Goal: Task Accomplishment & Management: Complete application form

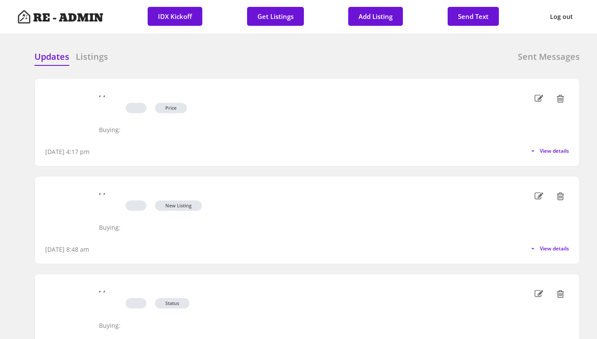
click at [53, 56] on h6 "Updates" at bounding box center [51, 57] width 35 height 12
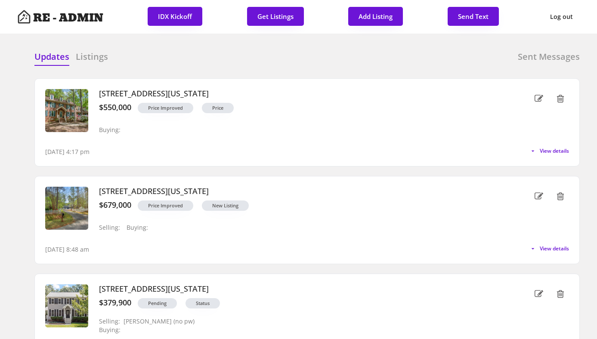
click at [174, 57] on div "Updates Listings Sent Messages" at bounding box center [307, 59] width 546 height 17
click at [256, 56] on div at bounding box center [237, 57] width 43 height 13
click at [264, 21] on button "Get Listings" at bounding box center [275, 16] width 57 height 19
click at [278, 44] on div "Updates Listings Sent Messages 309 Appaloosa Trail, Bahama, North Carolina $550…" at bounding box center [298, 50] width 563 height 21
click at [80, 60] on h6 "Listings" at bounding box center [92, 57] width 32 height 12
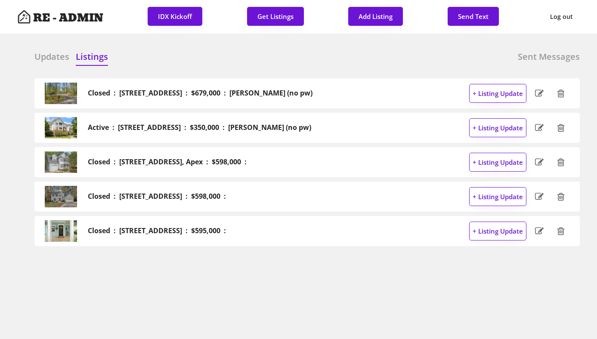
click at [57, 59] on h6 "Updates" at bounding box center [51, 57] width 35 height 12
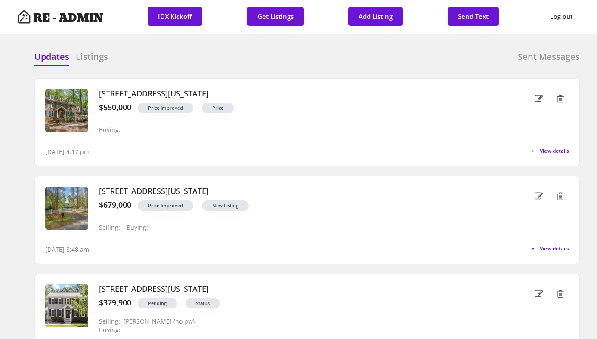
click at [199, 45] on div "Updates Listings Sent Messages Closed : [STREET_ADDRESS] : $679,000 : [PERSON_N…" at bounding box center [298, 50] width 563 height 21
click at [222, 56] on div at bounding box center [237, 57] width 43 height 13
click at [302, 57] on div "Updates Listings Sent Messages" at bounding box center [307, 59] width 546 height 17
click at [367, 9] on button "Add Listing" at bounding box center [376, 16] width 55 height 19
select select ""new_listing""
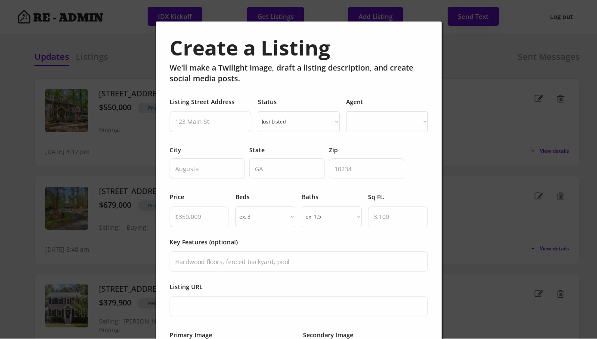
select select ""PLACEHOLDER_1427118222253""
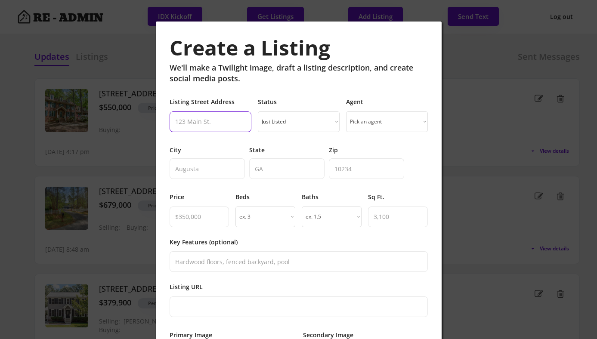
click at [211, 119] on input "input" at bounding box center [211, 122] width 82 height 21
paste input "1333 Bayswater Dr, High Point, NC 27265"
click at [243, 121] on input "input" at bounding box center [211, 122] width 82 height 21
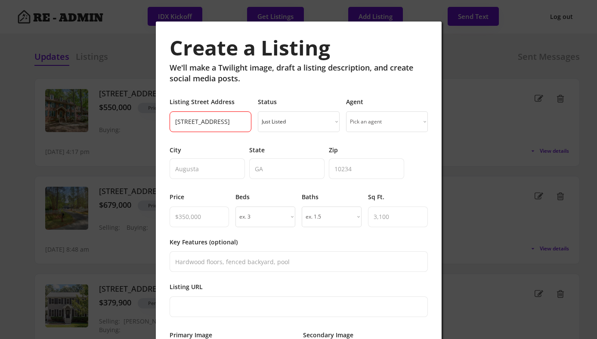
scroll to position [0, 26]
type input "1333 Bayswater Dr, High Point, NC"
click at [344, 167] on input "input" at bounding box center [366, 169] width 75 height 21
paste input "27265"
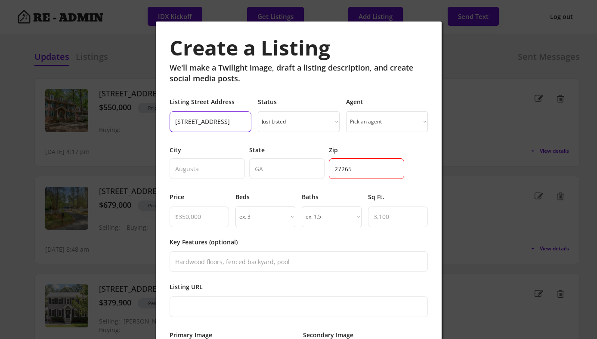
type input "27265"
drag, startPoint x: 231, startPoint y: 123, endPoint x: 301, endPoint y: 129, distance: 70.1
click at [301, 129] on div "Listing Street Address Status Just Listed Coming Soon Open House Price Improved…" at bounding box center [299, 115] width 258 height 34
click at [242, 121] on input "input" at bounding box center [211, 122] width 82 height 21
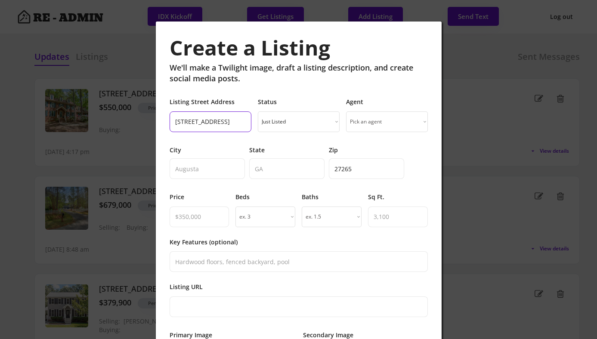
click at [242, 121] on input "input" at bounding box center [211, 122] width 82 height 21
type input "1333 Bayswater Dr, High Point,"
click at [270, 170] on input "input" at bounding box center [286, 169] width 75 height 21
paste input "NC"
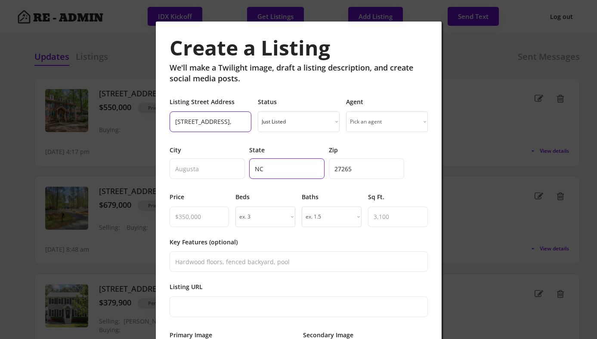
scroll to position [0, 0]
type input "NC"
drag, startPoint x: 231, startPoint y: 121, endPoint x: 318, endPoint y: 121, distance: 86.6
click at [318, 121] on div "Listing Street Address Status Just Listed Coming Soon Open House Price Improved…" at bounding box center [299, 115] width 258 height 34
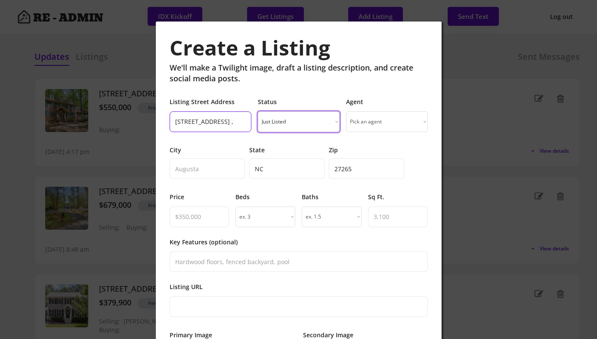
scroll to position [0, 0]
type input "1333 Bayswater Dr, ,"
click at [214, 171] on input "input" at bounding box center [207, 169] width 75 height 21
paste input "High Point"
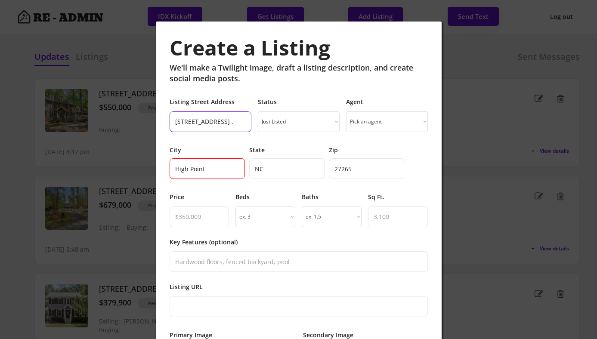
type input "High Point"
click at [242, 121] on input "input" at bounding box center [211, 122] width 82 height 21
type input "1333 Bayswater Dr"
click at [316, 122] on select "Just Listed Coming Soon Open House Price Improved Pending Sold!" at bounding box center [299, 122] width 82 height 21
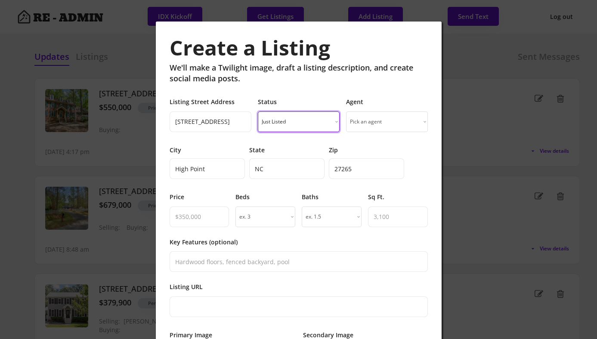
select select ""sold""
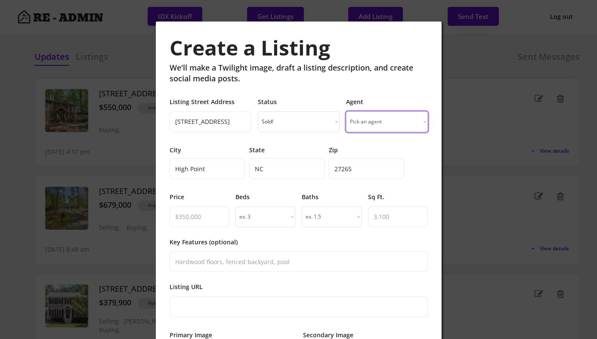
click at [373, 121] on select "Pick an agent Grant M. Biles Pete Wylie Lee Smallwood Gary Tappan Jeannie Biles…" at bounding box center [387, 122] width 82 height 21
select select ""1348695171700984260__LOOKUP__1743801477894x457709591671416450""
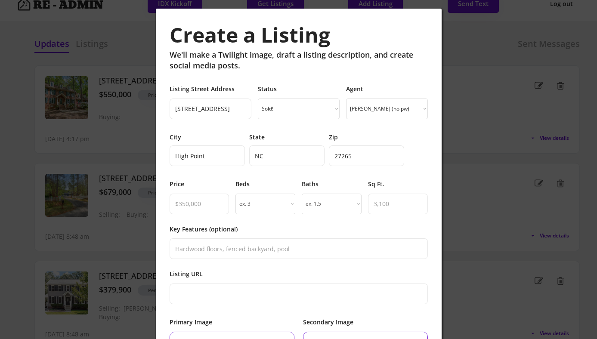
scroll to position [17, 0]
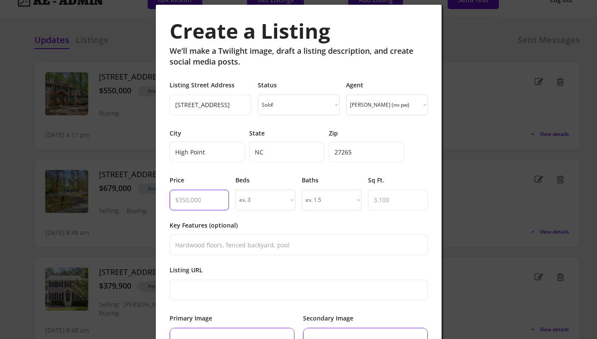
click at [197, 199] on input "input" at bounding box center [200, 200] width 60 height 21
type input "$230,000"
select select "2"
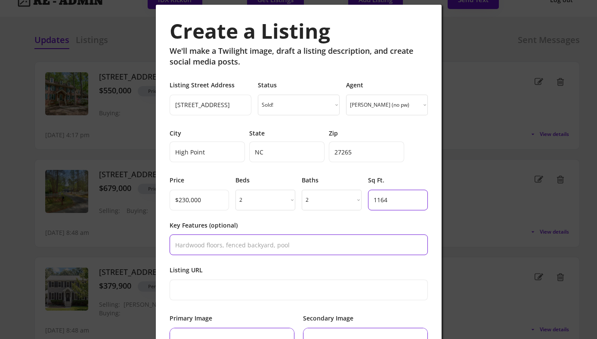
type input "1164"
click at [203, 240] on input "input" at bounding box center [299, 245] width 258 height 21
type input "test"
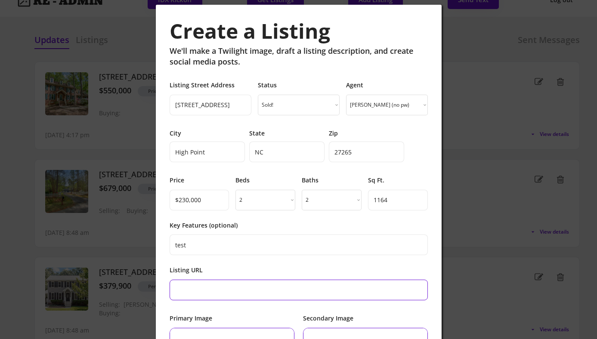
click at [204, 293] on input "input" at bounding box center [299, 290] width 258 height 21
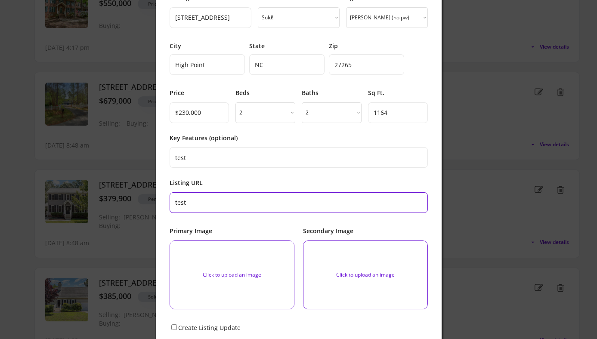
scroll to position [103, 0]
type input "test"
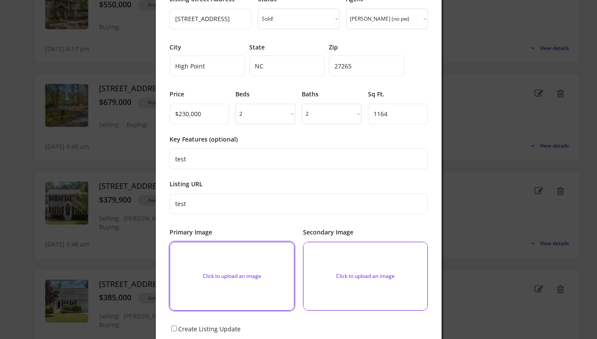
click at [208, 267] on input "file" at bounding box center [232, 277] width 124 height 68
type input "C:\fakepath\705d1b3964394252670326be4e9417c7-cc_ft_1536.webp"
click at [387, 269] on input "file" at bounding box center [366, 277] width 124 height 68
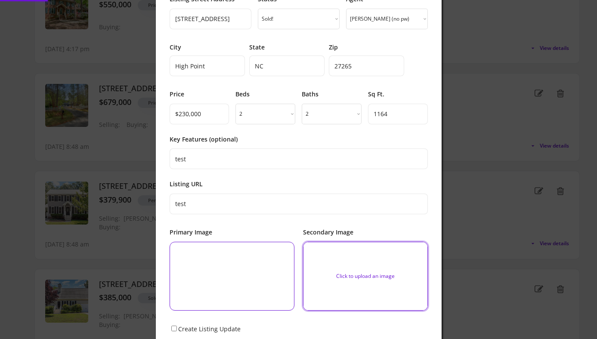
type input "C:\fakepath\6be458c3a16481208fa695cc2a9e846a-cc_ft_1536.webp"
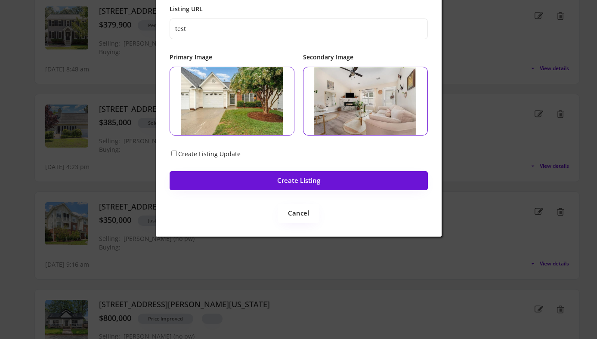
scroll to position [279, 0]
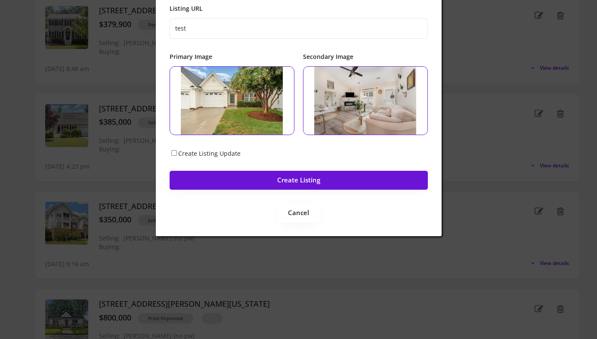
click at [171, 149] on div "Create Listing Update" at bounding box center [209, 153] width 78 height 8
click at [172, 153] on input "Create Listing Update" at bounding box center [174, 153] width 6 height 6
checkbox input "true"
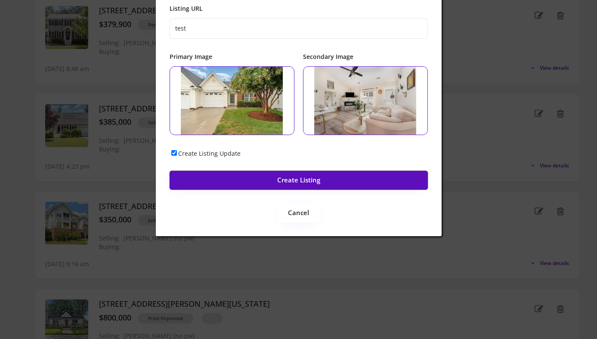
click at [241, 179] on button "Create Listing" at bounding box center [299, 180] width 258 height 19
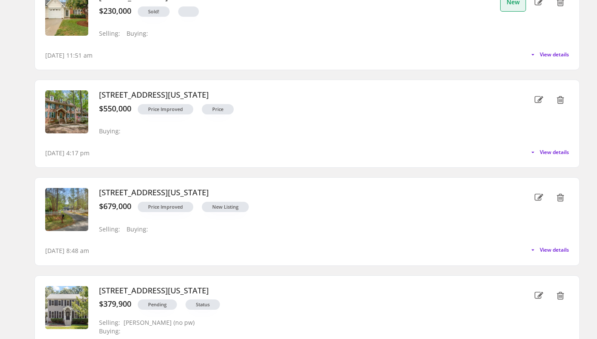
scroll to position [0, 0]
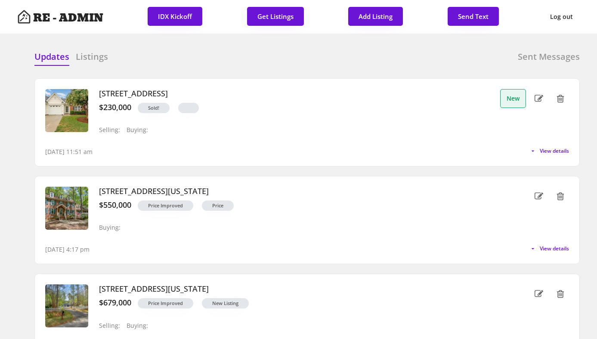
click at [292, 61] on div "Updates Listings Sent Messages" at bounding box center [307, 59] width 546 height 17
click at [539, 97] on icon at bounding box center [539, 98] width 9 height 13
select select ""no""
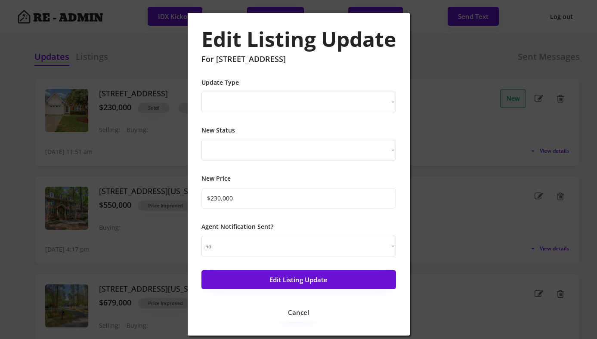
click at [460, 69] on div at bounding box center [298, 169] width 597 height 339
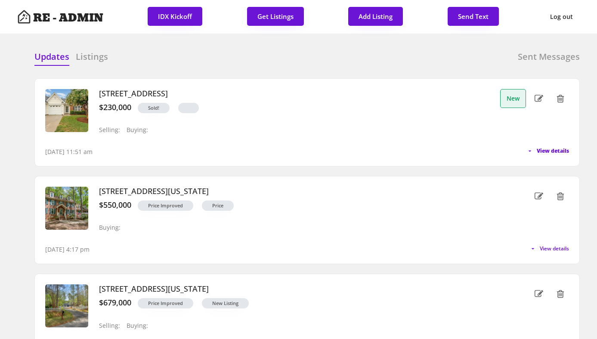
click at [544, 154] on div "9/11/25, 11:51 am View details" at bounding box center [307, 147] width 524 height 17
click at [545, 150] on span "View details" at bounding box center [553, 151] width 32 height 5
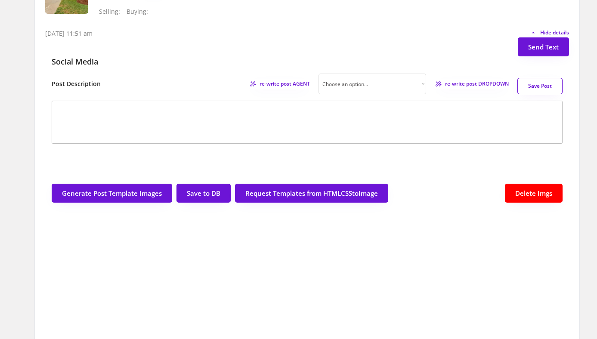
scroll to position [120, 0]
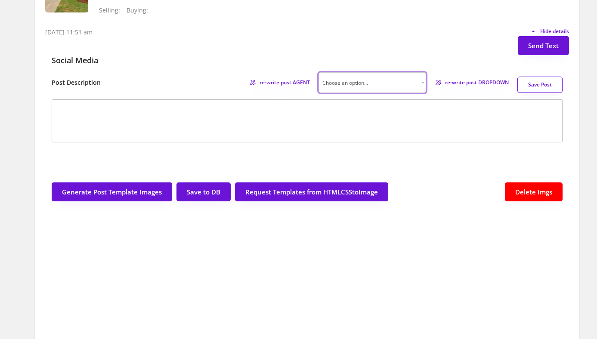
click at [398, 81] on select "Choose an option... Professional Factual & Direct Whimsical & Playful Excited &…" at bounding box center [373, 82] width 108 height 21
select select ""factual""
click at [456, 83] on span "re-write post DROPDOWN" at bounding box center [474, 82] width 69 height 5
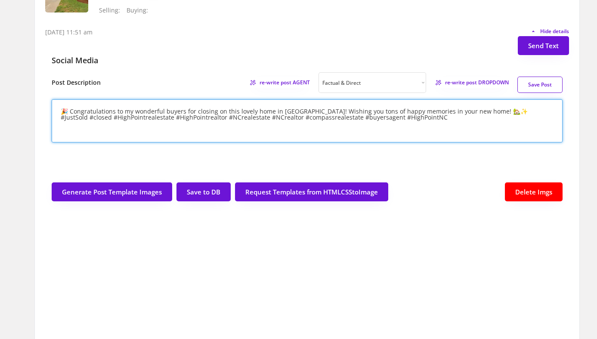
click at [170, 113] on textarea "🎉 Congratulations to my wonderful buyers for closing on this lovely home in Hig…" at bounding box center [307, 121] width 511 height 43
click at [225, 111] on textarea "🎉 Congratulations to my wonderful sellers for closing on this lovely home in Hi…" at bounding box center [307, 121] width 511 height 43
click at [208, 78] on div "Post Description re-write post AGENT Choose an option... Professional Factual &…" at bounding box center [307, 82] width 511 height 21
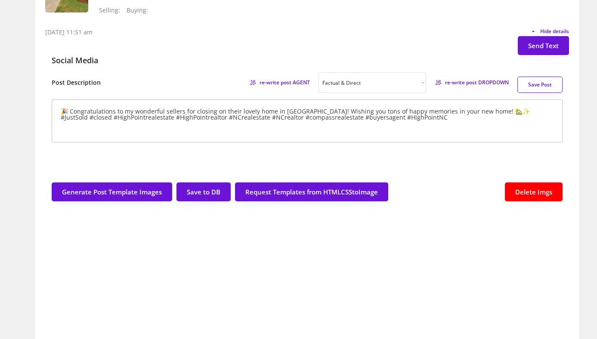
click at [339, 111] on textarea "🎉 Congratulations to my wonderful sellers for closing on their lovely home in H…" at bounding box center [307, 121] width 511 height 43
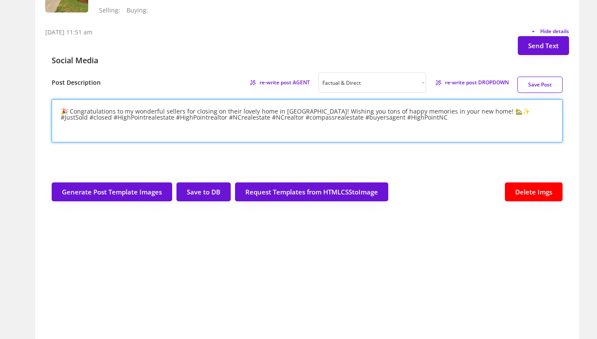
click at [339, 111] on textarea "🎉 Congratulations to my wonderful sellers for closing on their lovely home in H…" at bounding box center [307, 121] width 511 height 43
click at [448, 113] on textarea "🎉 Congratulations to my wonderful sellers for closing on their lovely home in H…" at bounding box center [307, 121] width 511 height 43
click at [447, 122] on textarea "🎉 Congratulations to my wonderful sellers for closing on their lovely home in H…" at bounding box center [307, 121] width 511 height 43
drag, startPoint x: 353, startPoint y: 117, endPoint x: 335, endPoint y: 117, distance: 17.7
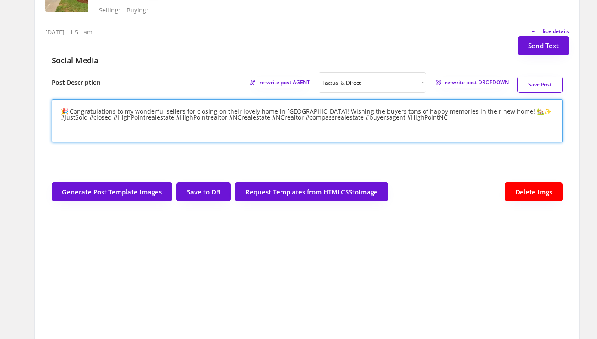
click at [335, 117] on textarea "🎉 Congratulations to my wonderful sellers for closing on their lovely home in H…" at bounding box center [307, 121] width 511 height 43
click at [448, 118] on textarea "🎉 Congratulations to my wonderful sellers for closing on their lovely home in H…" at bounding box center [307, 121] width 511 height 43
type textarea "🎉 Congratulations to my wonderful sellers for closing on their lovely home in H…"
click at [535, 89] on button "Save Post" at bounding box center [540, 85] width 45 height 16
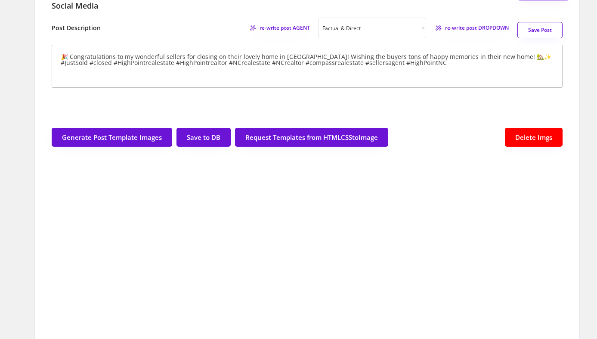
scroll to position [126, 0]
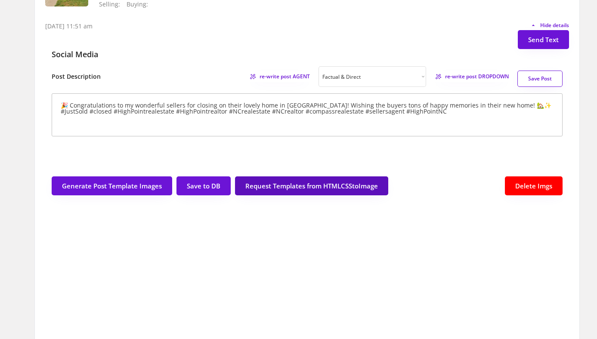
click at [309, 188] on button "Request Templates from HTMLCSStoImage" at bounding box center [311, 186] width 153 height 19
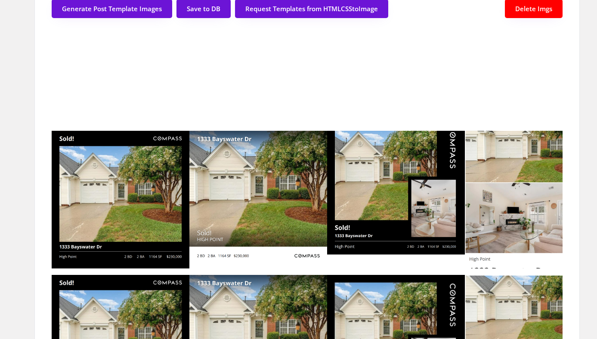
scroll to position [0, 0]
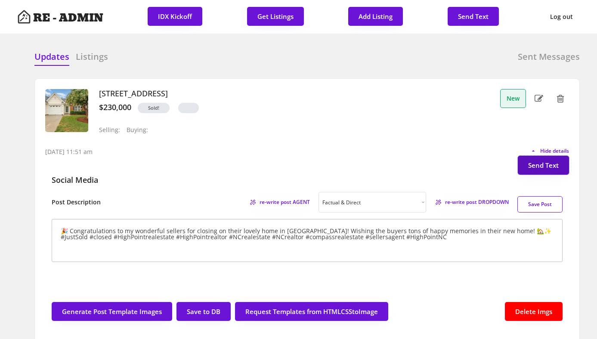
click at [548, 168] on button "Send Text" at bounding box center [543, 165] width 51 height 19
select select "raleigh"
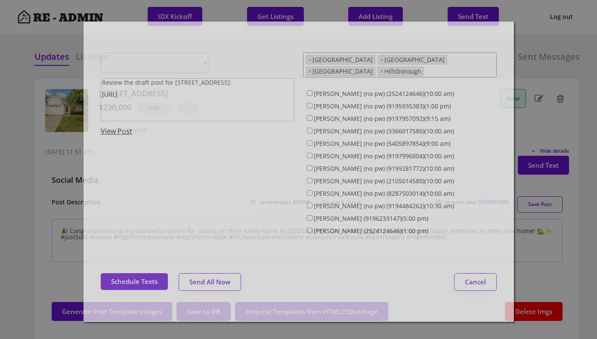
select select ""1348695171700984260__LOOKUP__1743599703321x142788062077753970""
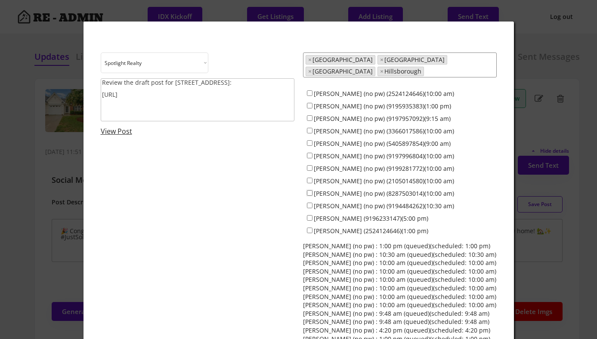
click at [309, 190] on input "Anna Lee Ruppard (no pw) (8287503014)(10:00 am)" at bounding box center [310, 193] width 6 height 6
checkbox input "true"
click at [172, 83] on textarea "Review the draft post for 1333 Bayswater Dr: https://revealestate.ai/post/17576…" at bounding box center [198, 99] width 194 height 43
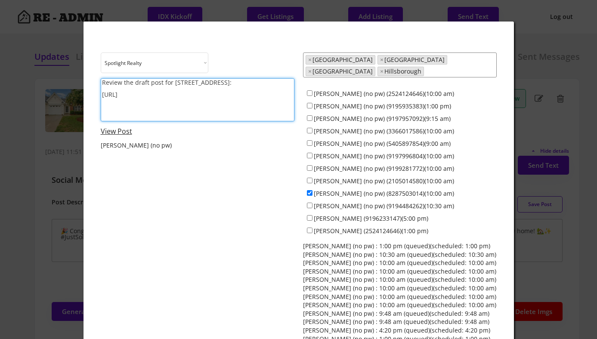
click at [171, 83] on textarea "Review the draft post for 1333 Bayswater Dr: https://revealestate.ai/post/17576…" at bounding box center [198, 99] width 194 height 43
type textarea "Congrats on closing on 1333 Bayswater Dr! Consider posting the following: https…"
click at [119, 132] on link "View Post" at bounding box center [116, 131] width 31 height 9
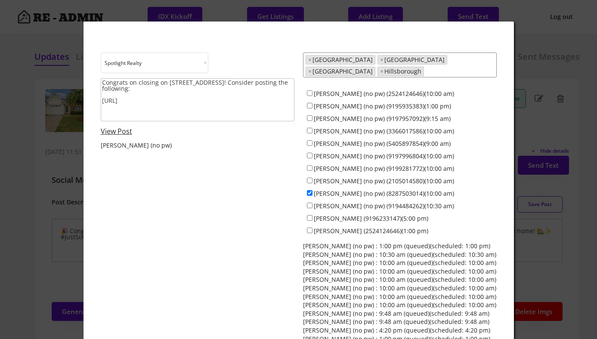
click at [141, 94] on textarea "Congrats on closing on 1333 Bayswater Dr! Consider posting the following: https…" at bounding box center [198, 99] width 194 height 43
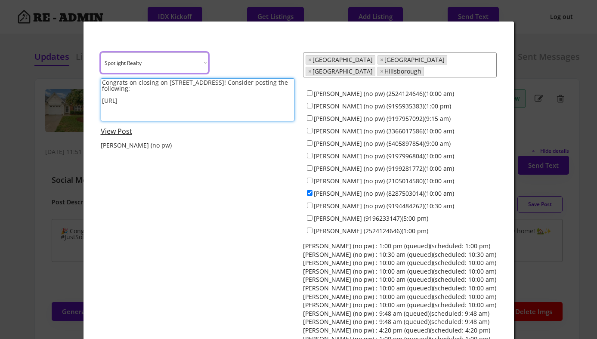
drag, startPoint x: 193, startPoint y: 103, endPoint x: 108, endPoint y: 68, distance: 92.0
click at [108, 68] on div "Choose an option... Spotlight Realty Test Brokerage Congrats on closing on 1333…" at bounding box center [198, 103] width 194 height 100
click at [38, 118] on div at bounding box center [298, 169] width 597 height 339
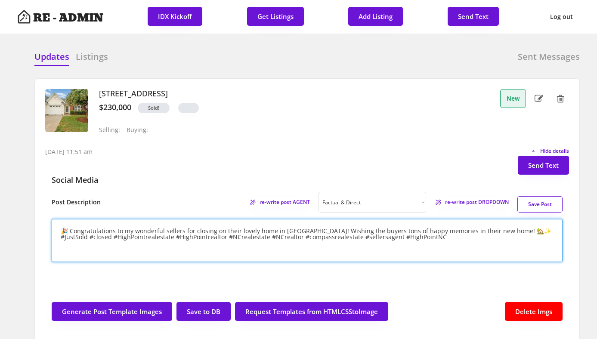
click at [507, 230] on textarea "🎉 Congratulations to my wonderful sellers for closing on their lovely home in H…" at bounding box center [307, 240] width 511 height 43
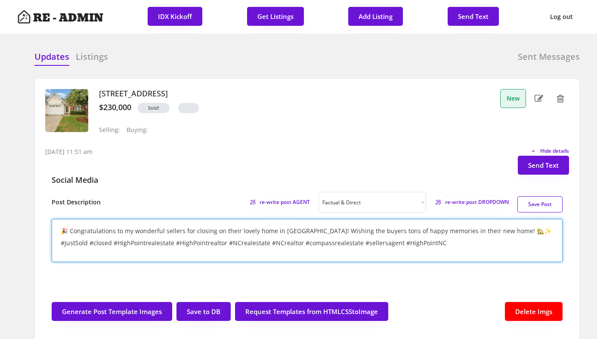
type textarea "🎉 Congratulations to my wonderful sellers for closing on their lovely home in H…"
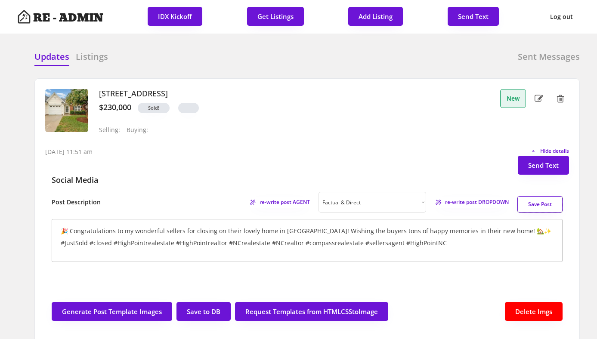
click at [538, 203] on button "Save Post" at bounding box center [540, 204] width 45 height 16
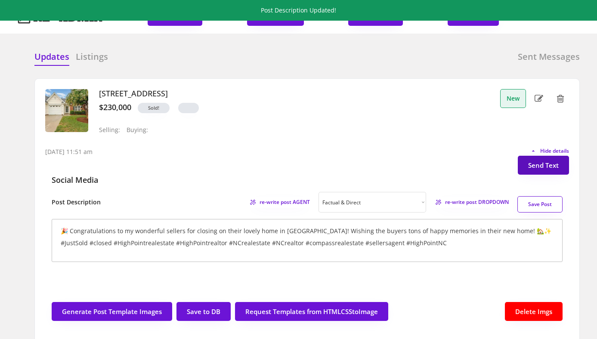
click at [535, 168] on button "Send Text" at bounding box center [543, 165] width 51 height 19
select select "raleigh"
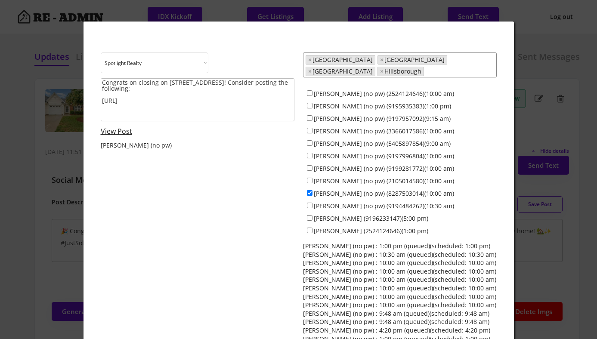
click at [230, 185] on div "Choose an option... Spotlight Realty Test Brokerage Congrats on closing on 1333…" at bounding box center [299, 211] width 396 height 316
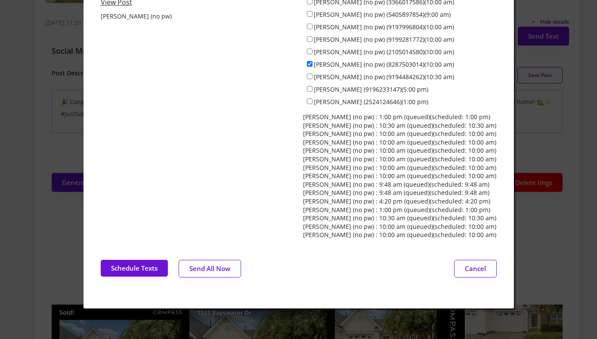
scroll to position [137, 0]
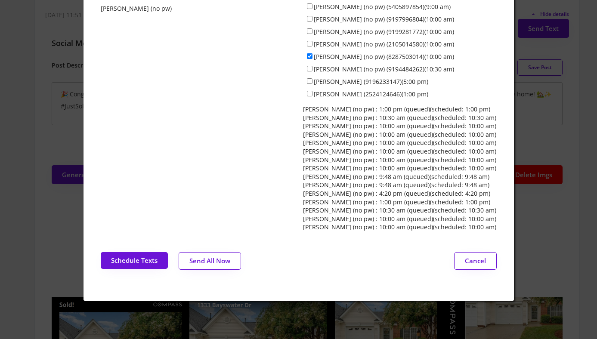
click at [212, 259] on button "Send All Now" at bounding box center [210, 261] width 62 height 18
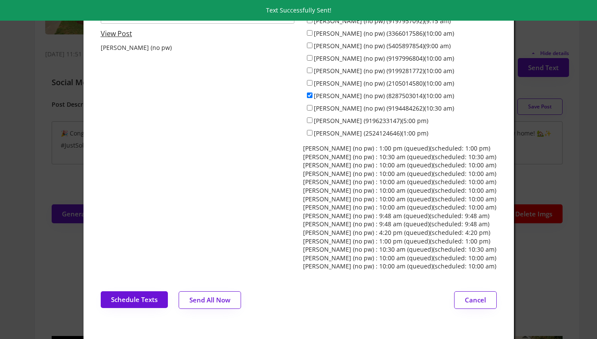
scroll to position [0, 0]
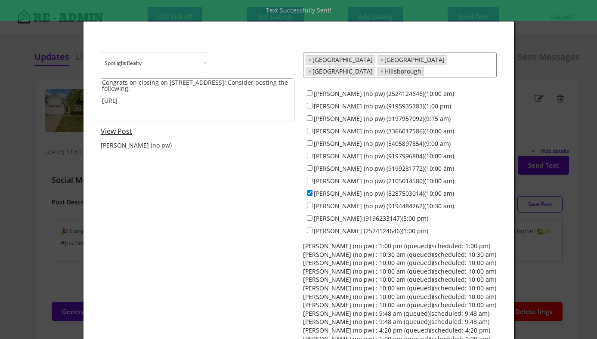
click at [31, 101] on div at bounding box center [298, 169] width 597 height 339
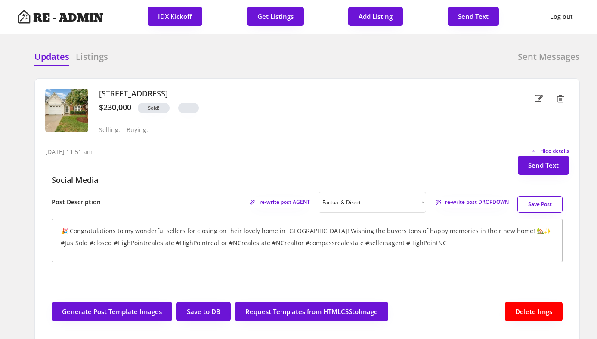
click at [195, 49] on div "Updates Listings Sent Messages : 1333 Bayswater Dr, High Point : $230,000 : Ann…" at bounding box center [298, 50] width 563 height 21
click at [557, 150] on span "Hide details" at bounding box center [553, 151] width 31 height 5
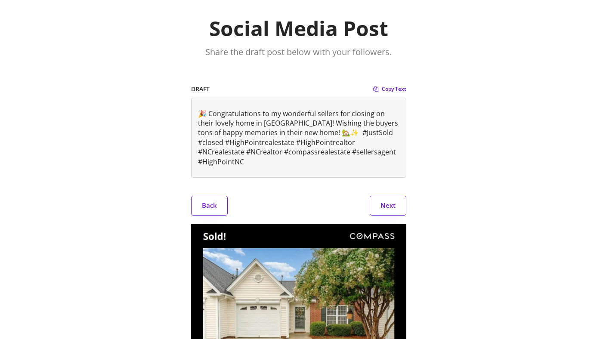
scroll to position [43, 0]
